Goal: Task Accomplishment & Management: Use online tool/utility

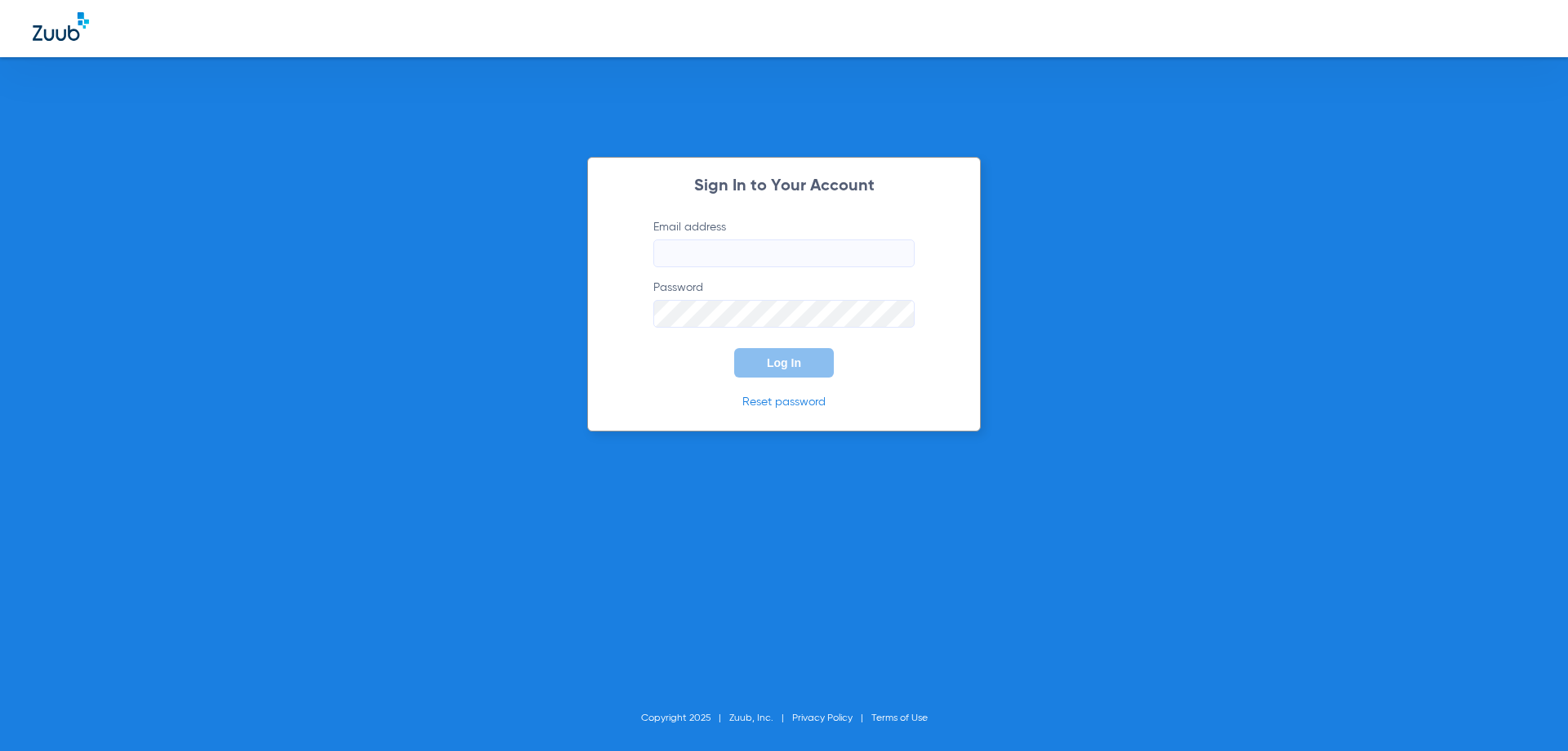
type input "[PERSON_NAME][EMAIL_ADDRESS][DOMAIN_NAME]"
click at [791, 358] on span "Log In" at bounding box center [784, 362] width 34 height 13
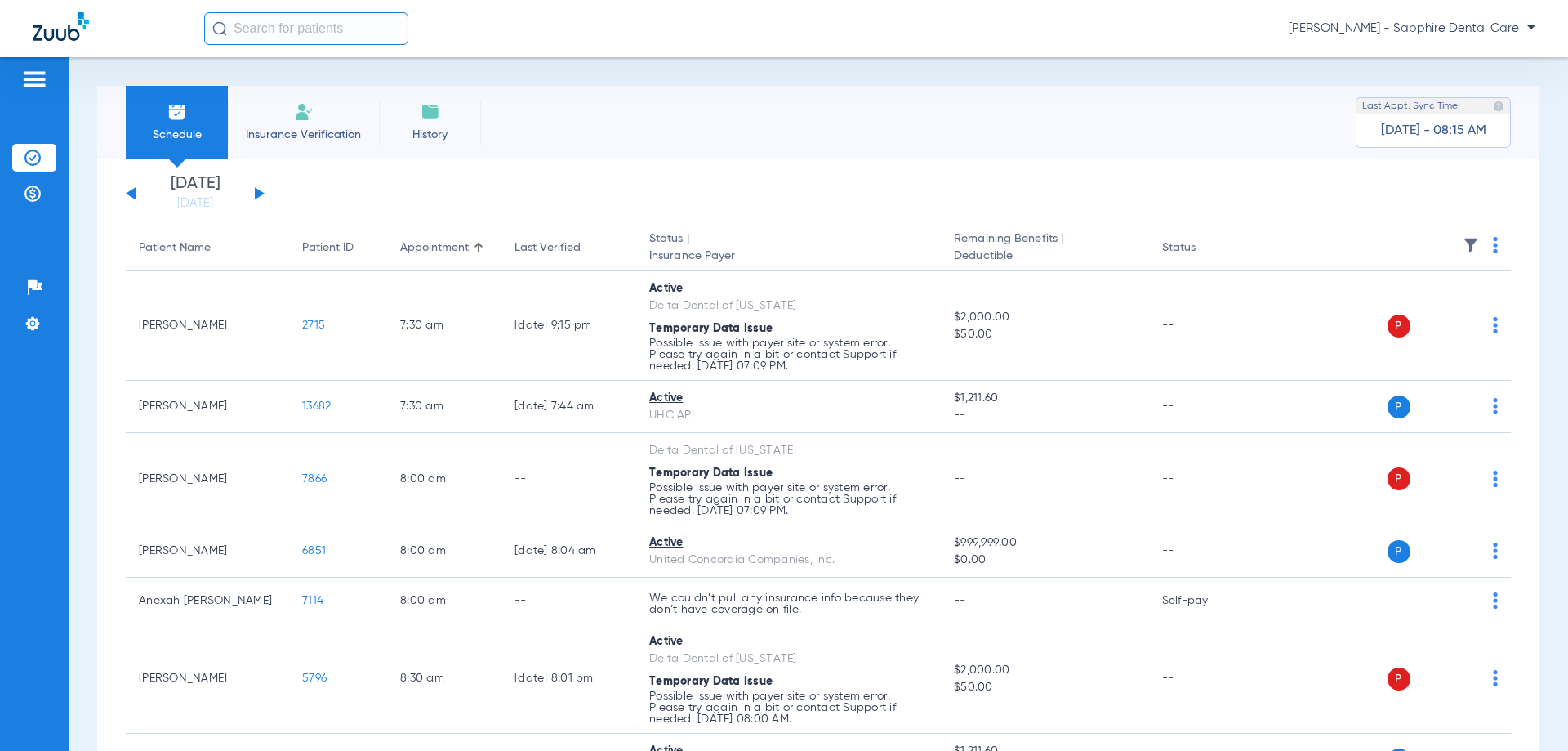
click at [851, 132] on div "Schedule Insurance Verification History Last Appt. Sync Time: [DATE] - 08:15 AM" at bounding box center [818, 122] width 1443 height 74
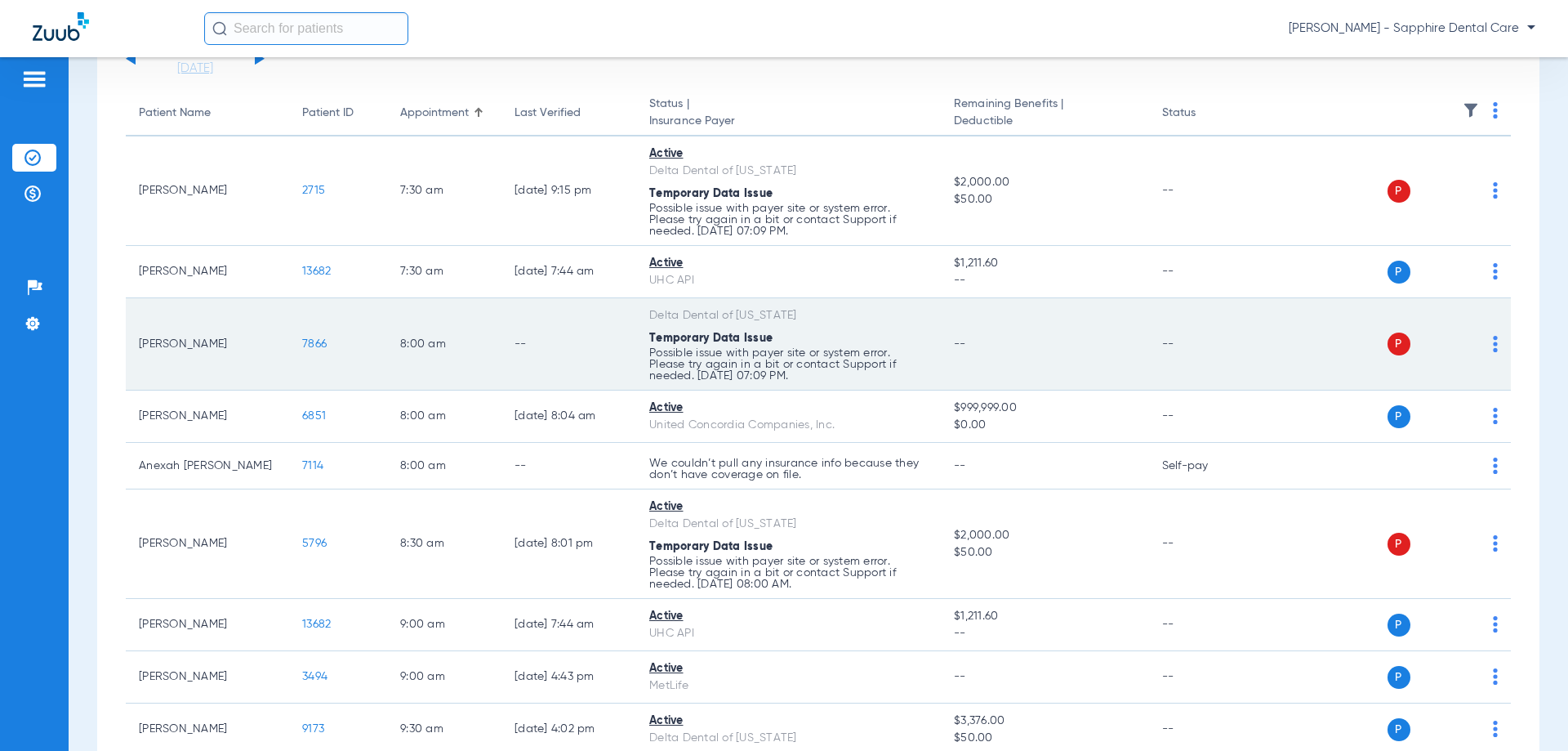
scroll to position [163, 0]
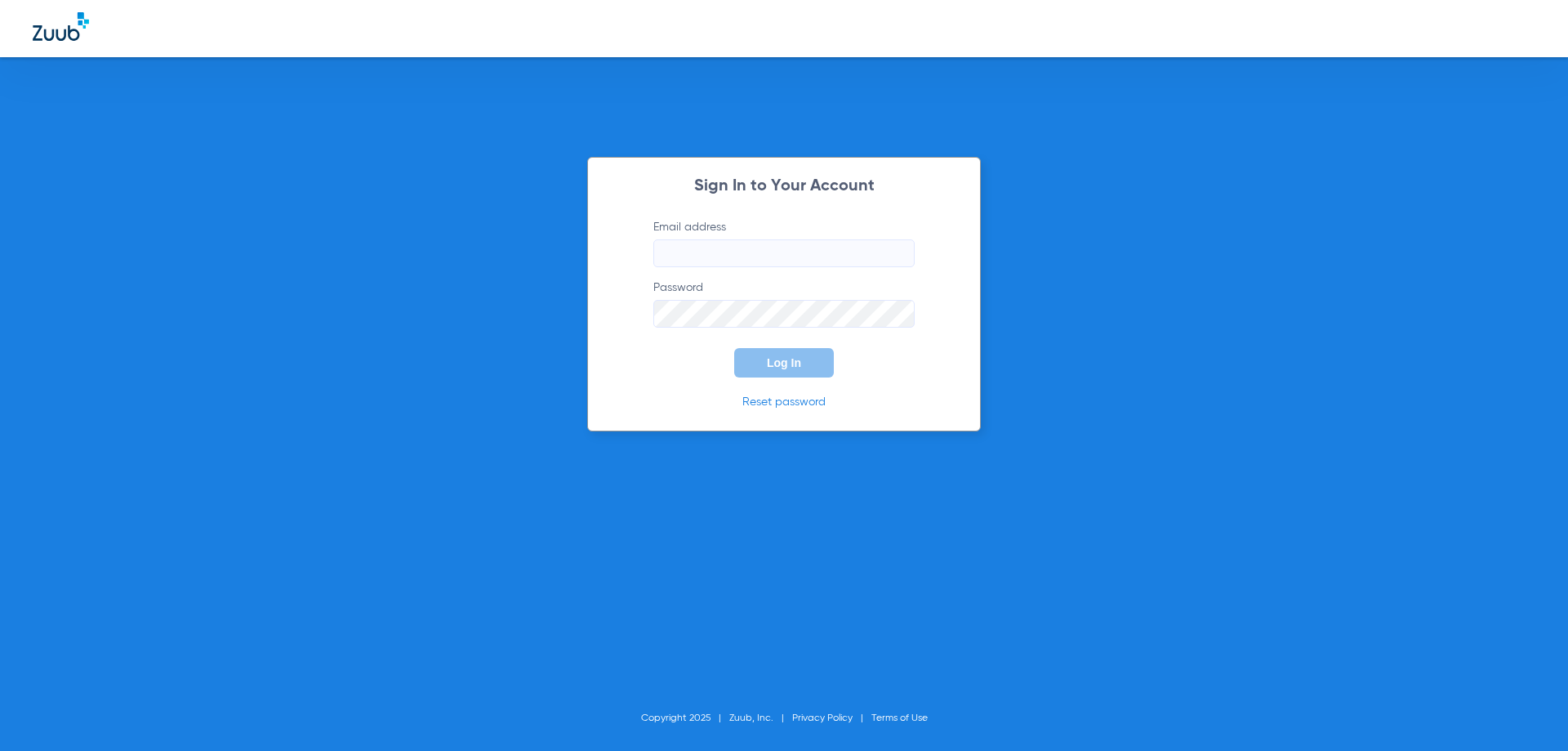
type input "[PERSON_NAME][EMAIL_ADDRESS][DOMAIN_NAME]"
click at [819, 371] on button "Log In" at bounding box center [784, 362] width 100 height 29
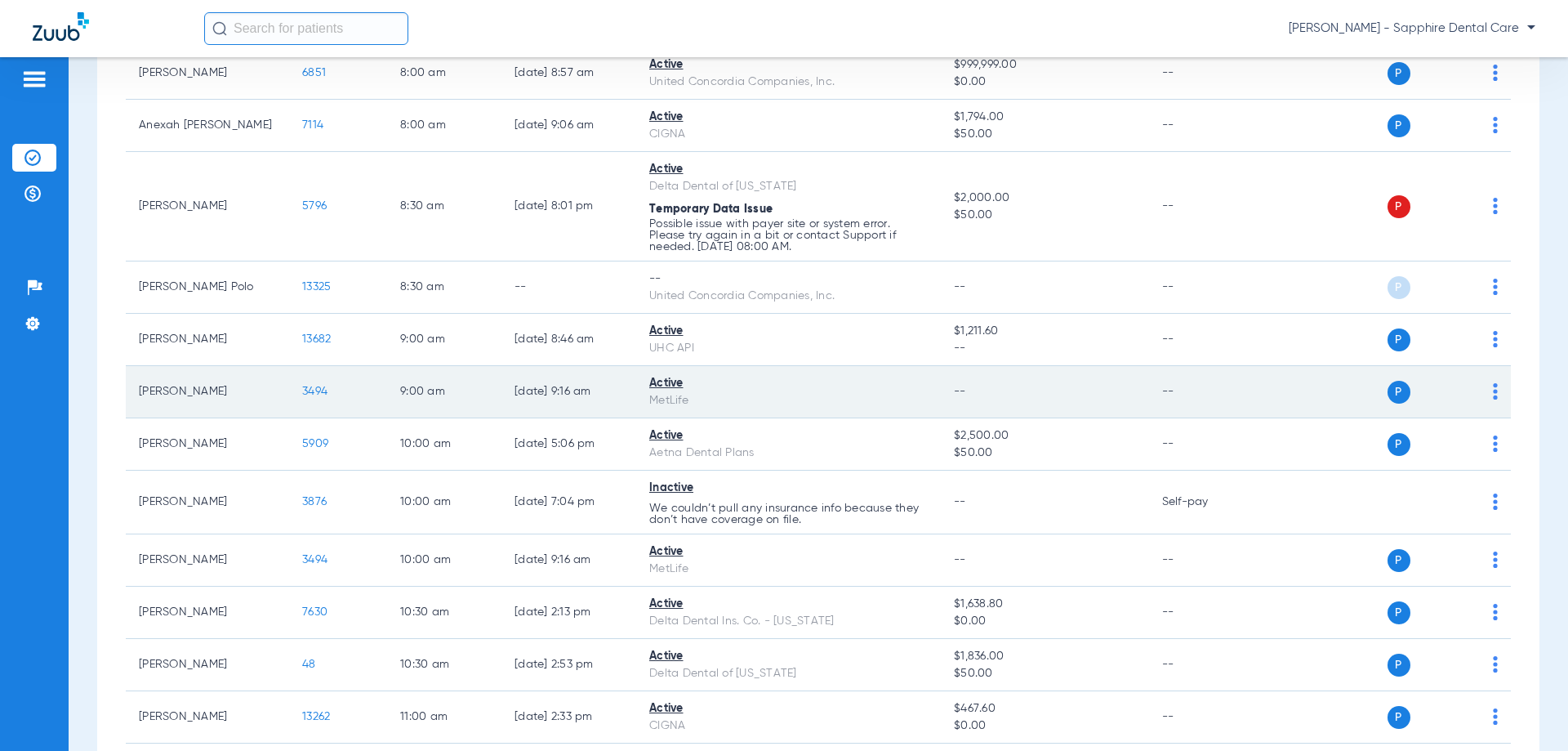
scroll to position [409, 0]
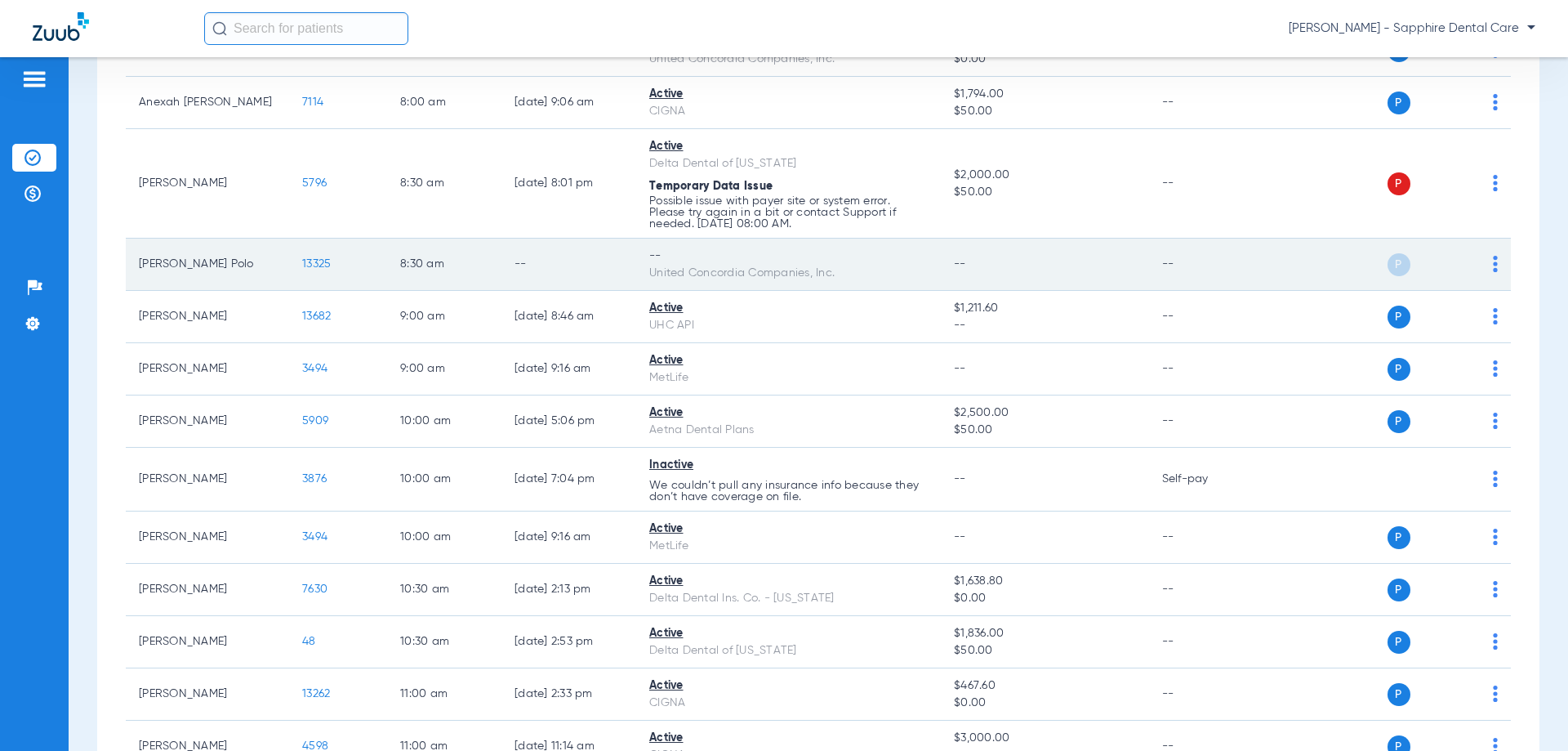
click at [319, 267] on span "13325" at bounding box center [316, 264] width 28 height 12
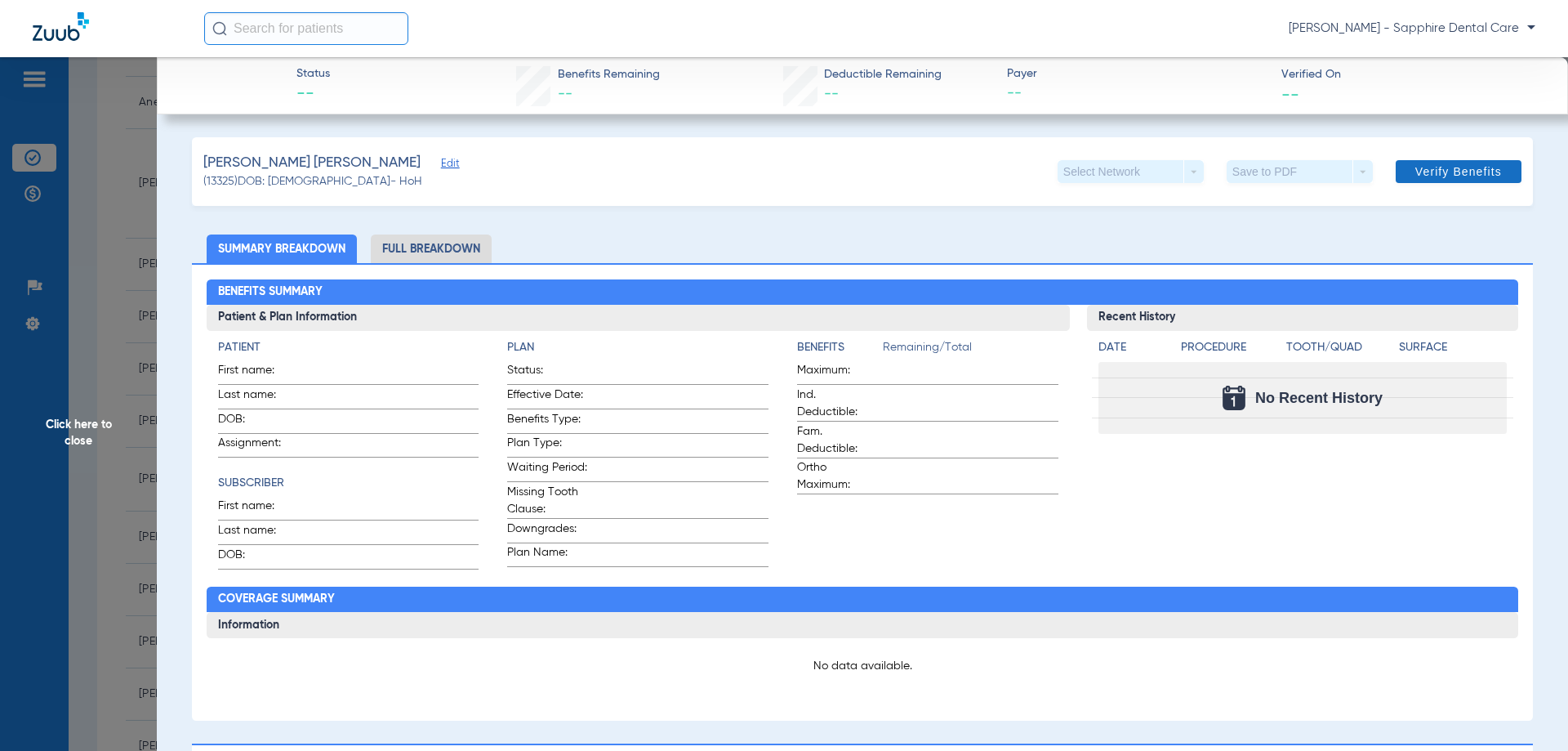
click at [1448, 169] on span "Verify Benefits" at bounding box center [1458, 171] width 86 height 13
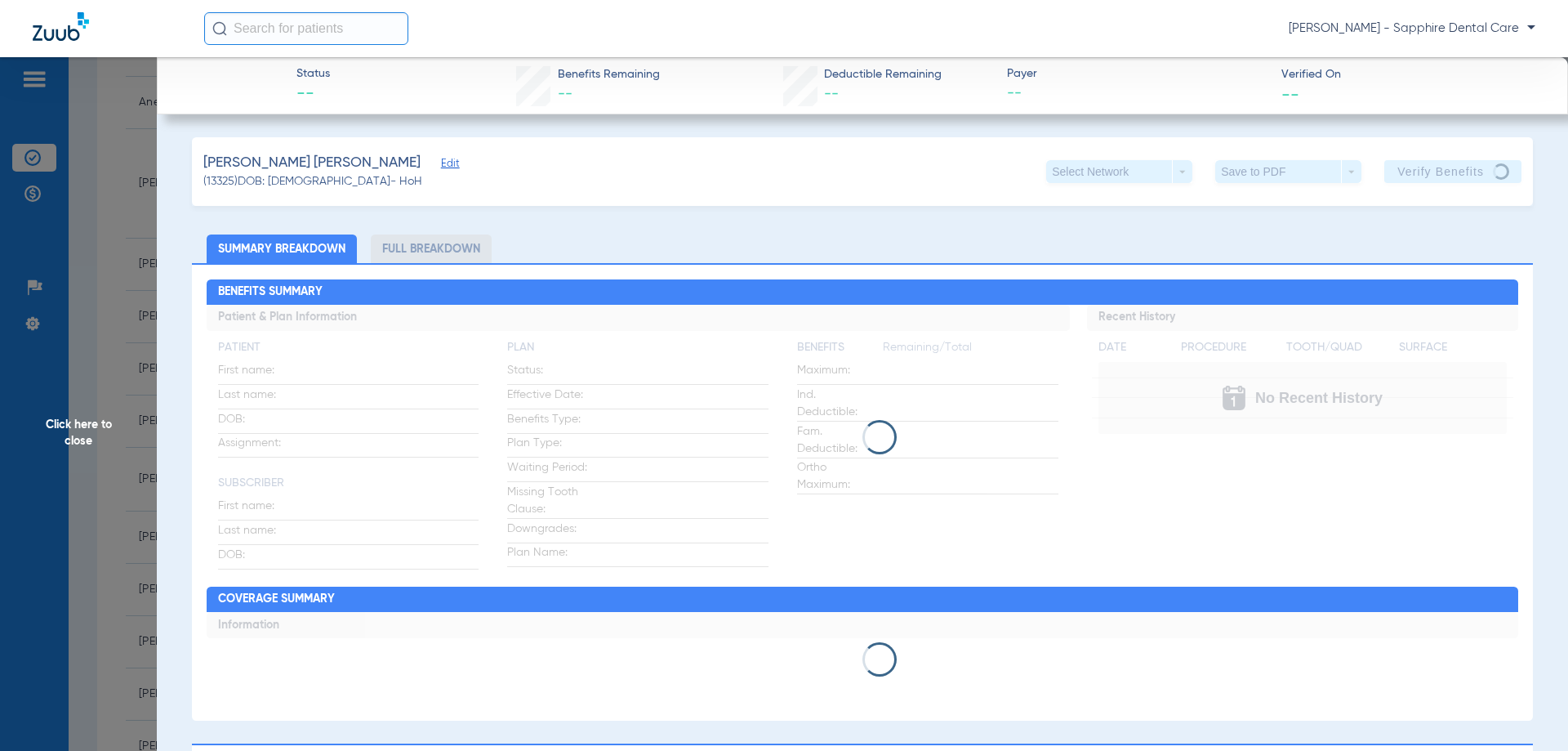
click at [84, 438] on span "Click here to close" at bounding box center [79, 432] width 157 height 751
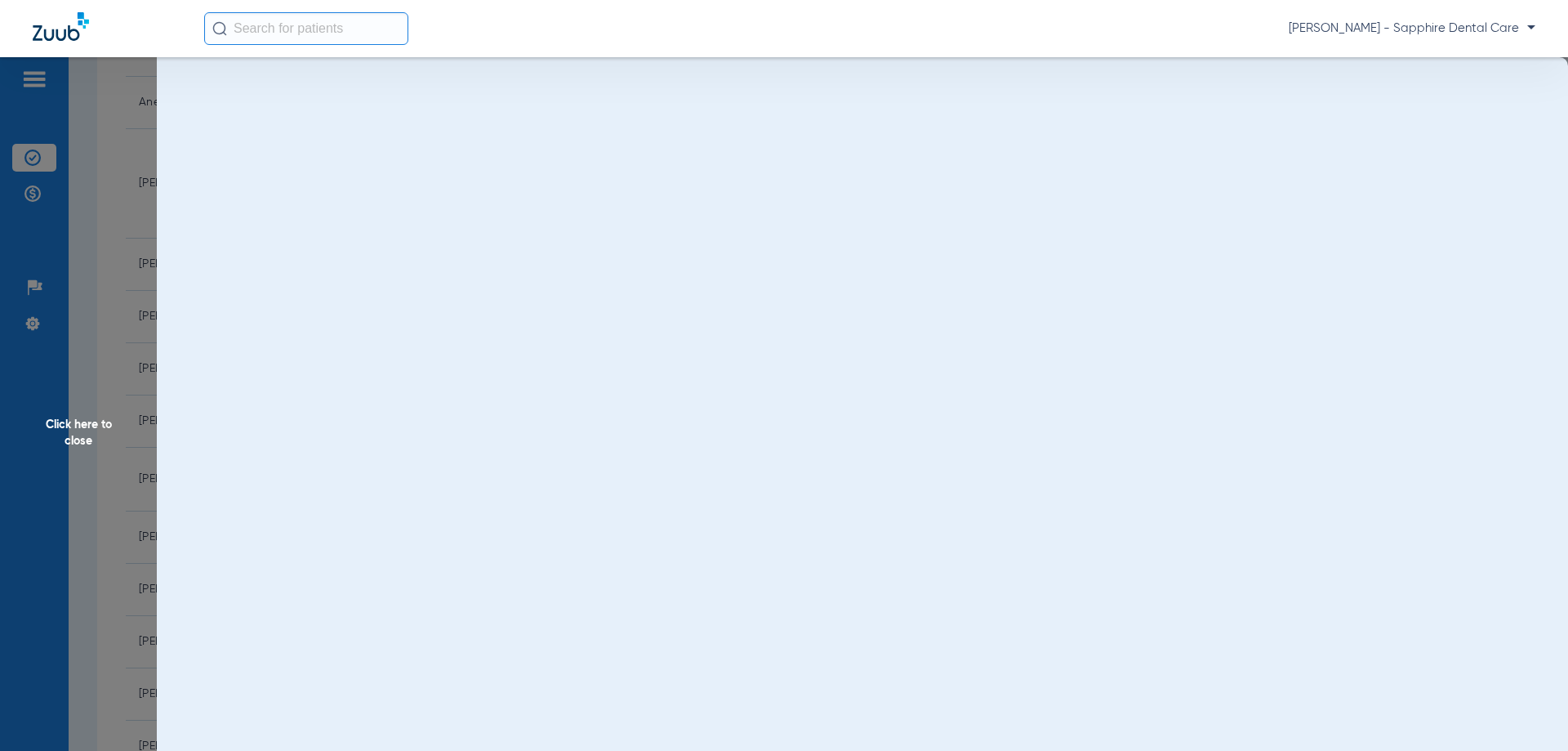
click at [103, 283] on span "Click here to close" at bounding box center [79, 432] width 157 height 751
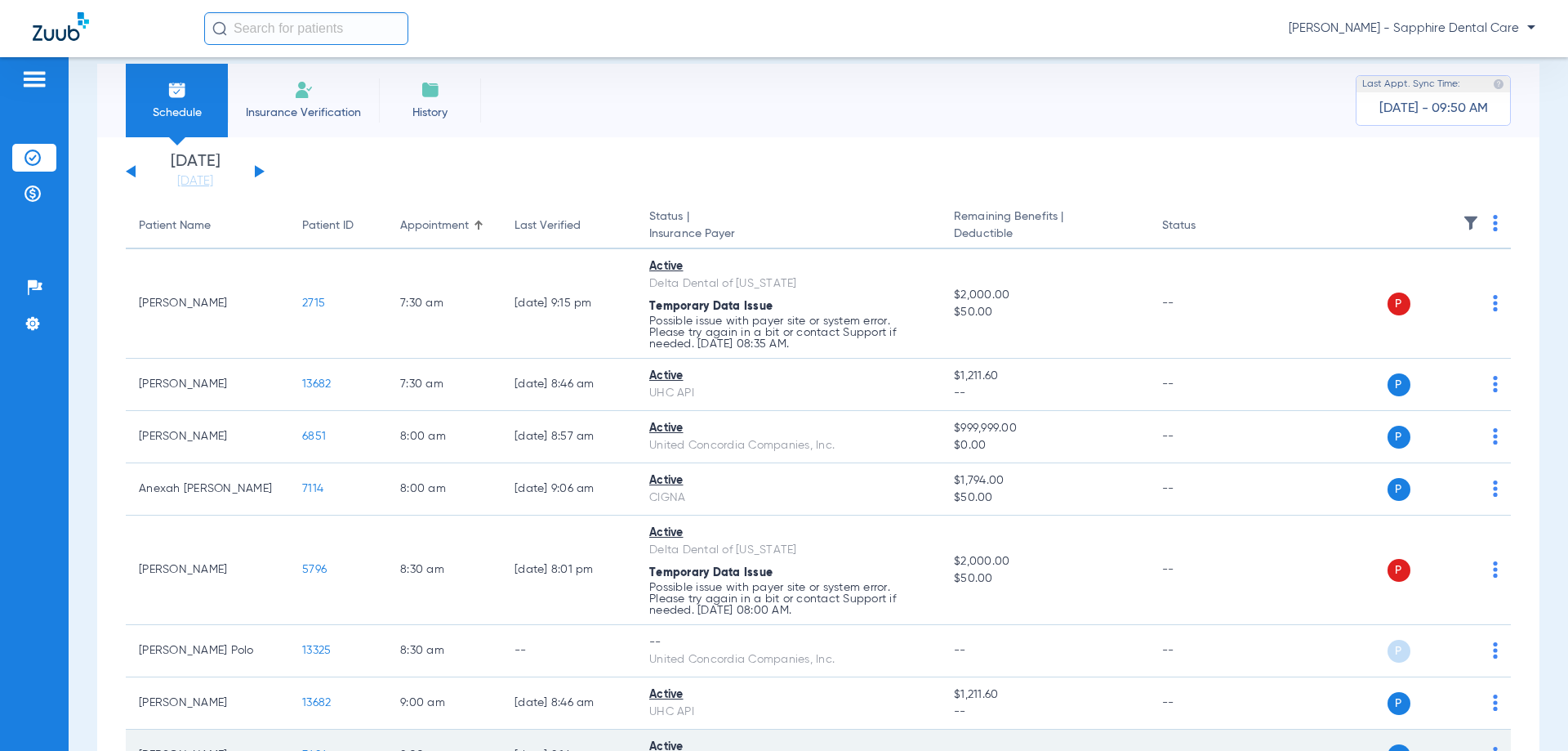
scroll to position [0, 0]
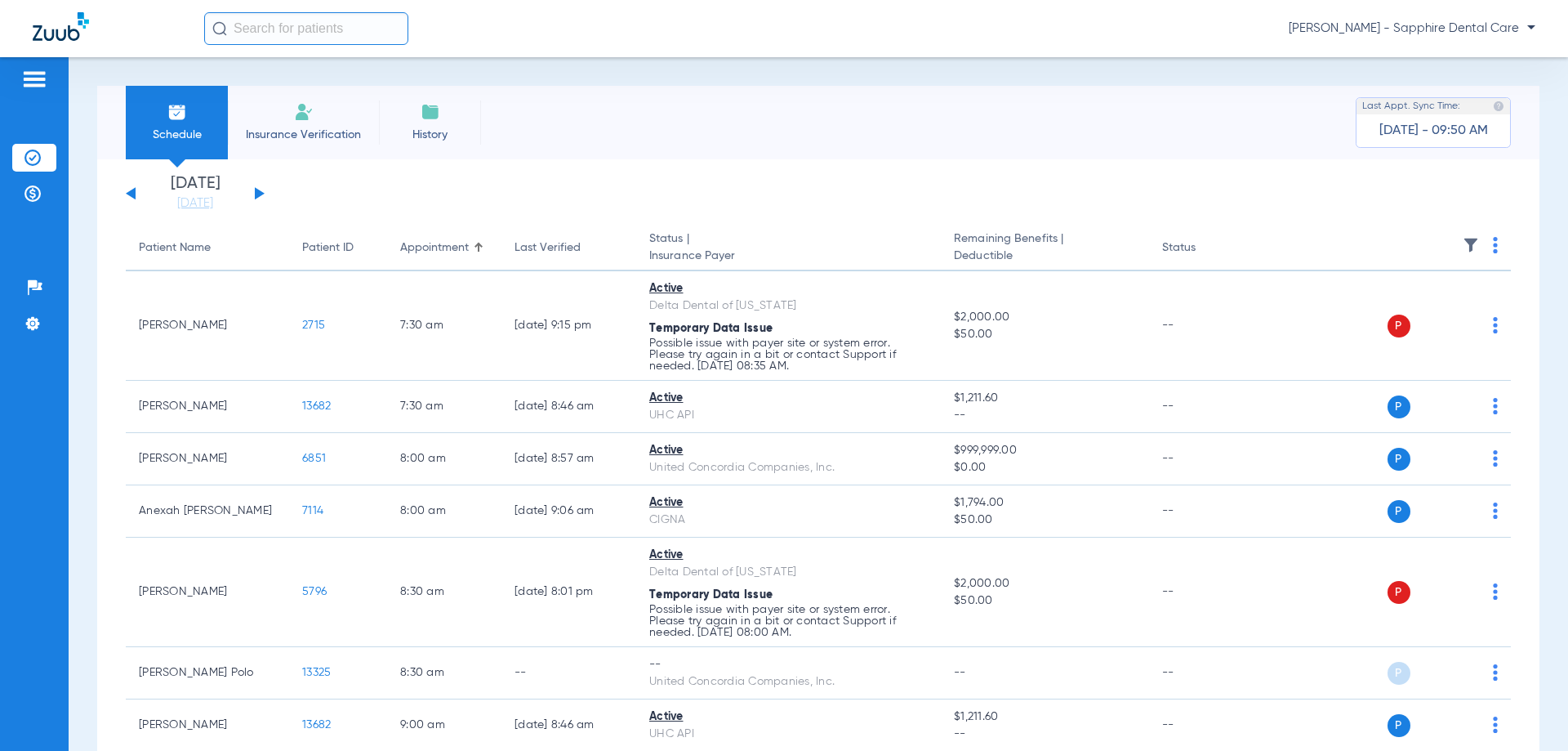
click at [258, 188] on div "[DATE] [DATE] [DATE] [DATE] [DATE] [DATE] [DATE] [DATE] [DATE] [DATE] [DATE] [D…" at bounding box center [195, 193] width 139 height 36
click at [258, 191] on button at bounding box center [259, 193] width 10 height 13
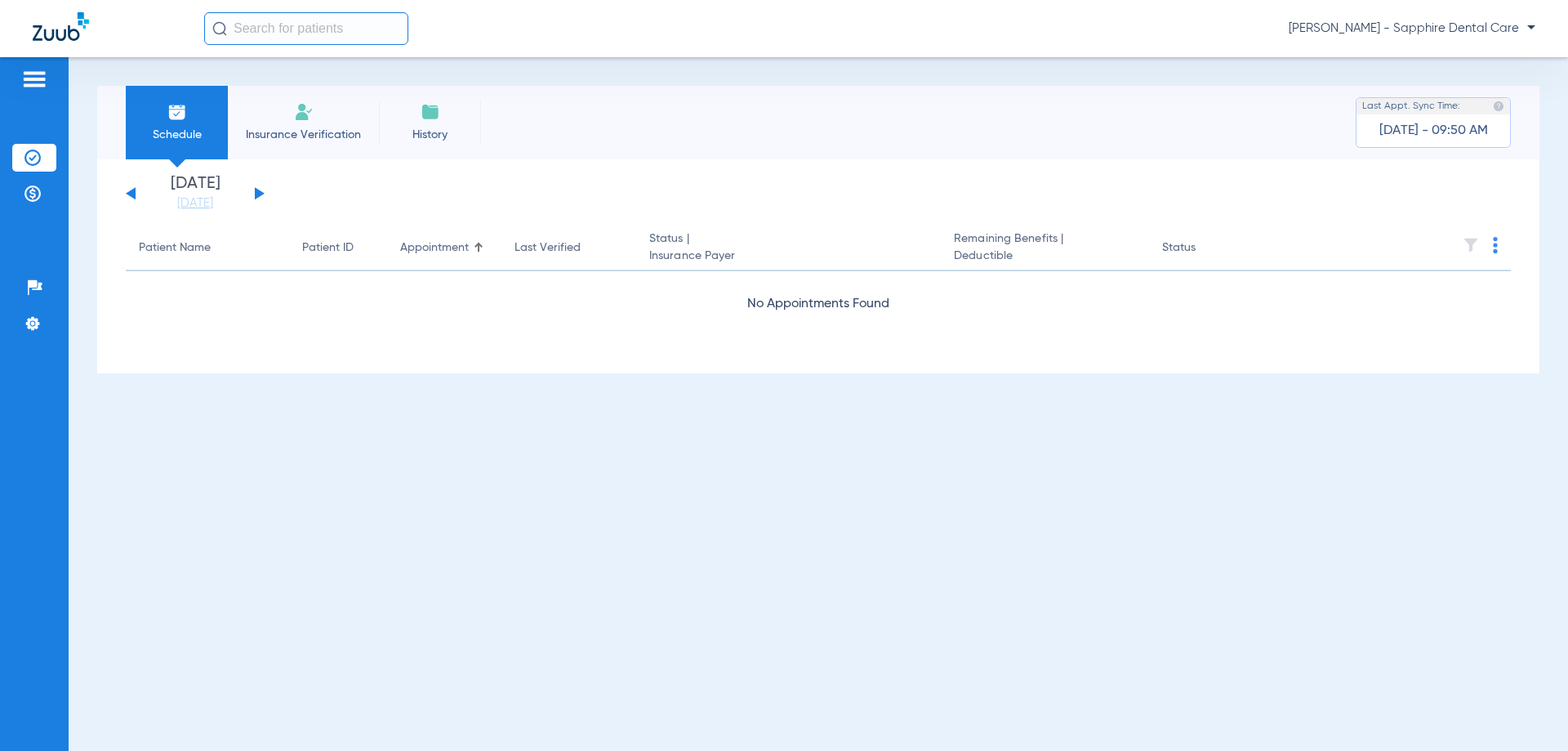
click at [258, 193] on button at bounding box center [259, 193] width 10 height 13
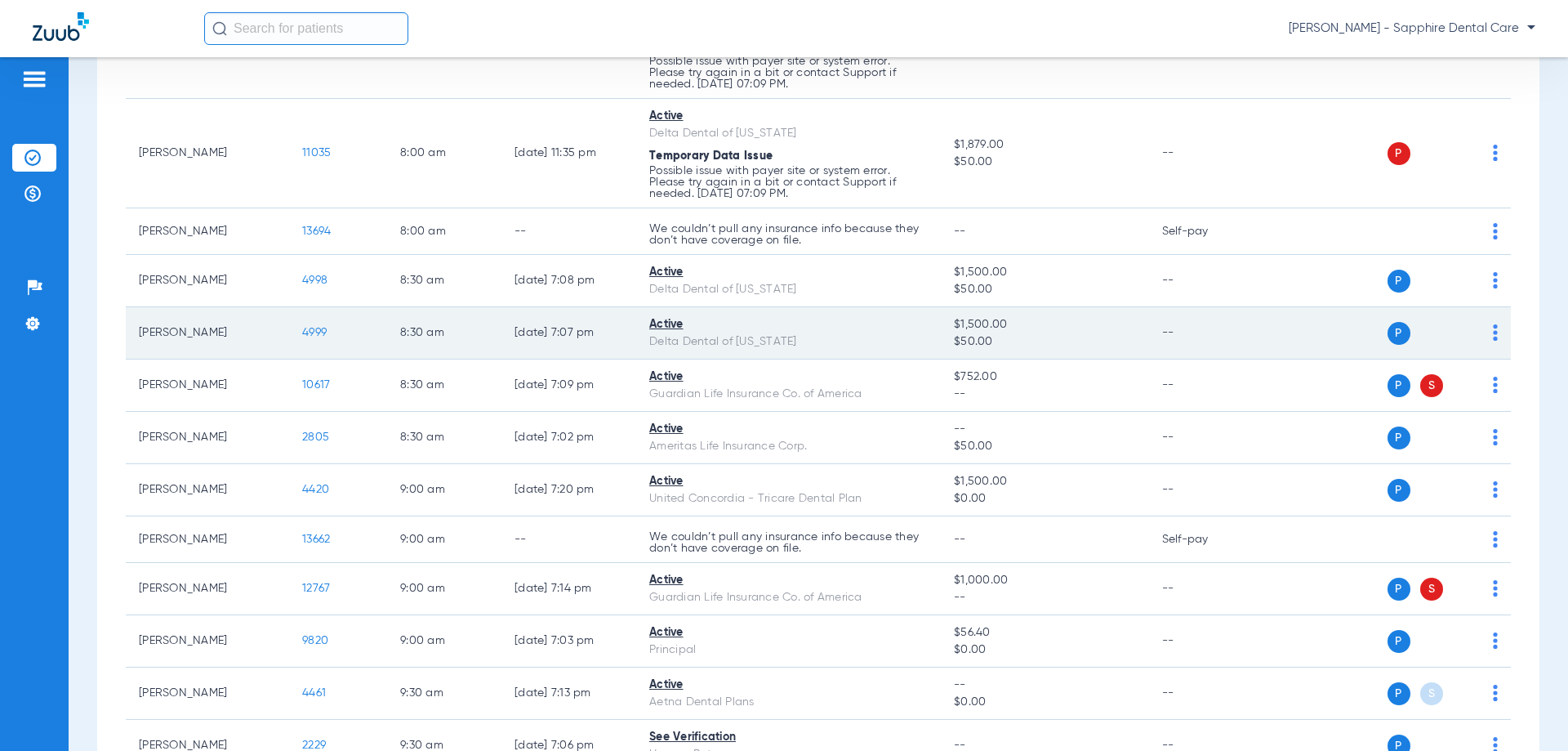
scroll to position [409, 0]
